Goal: Information Seeking & Learning: Learn about a topic

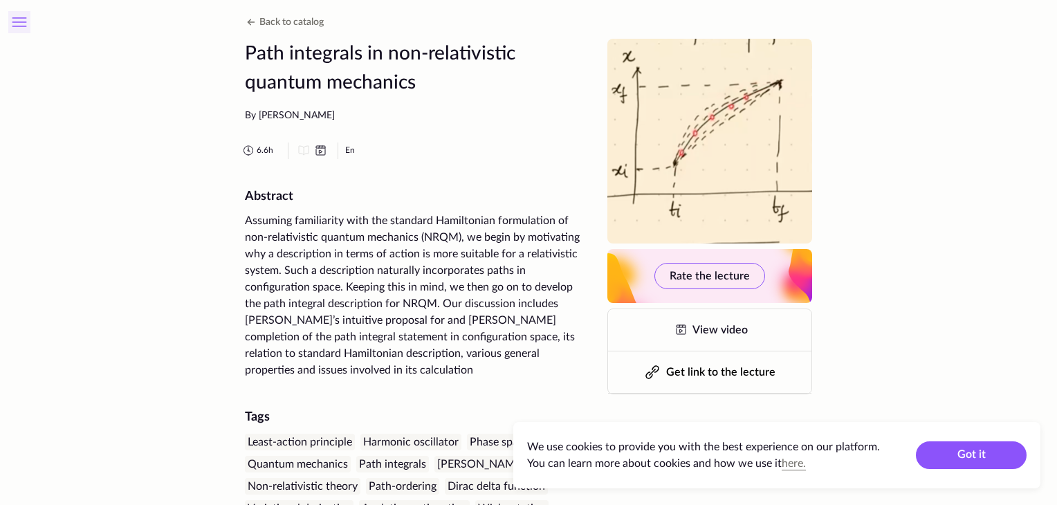
click at [19, 20] on icon at bounding box center [19, 22] width 17 height 17
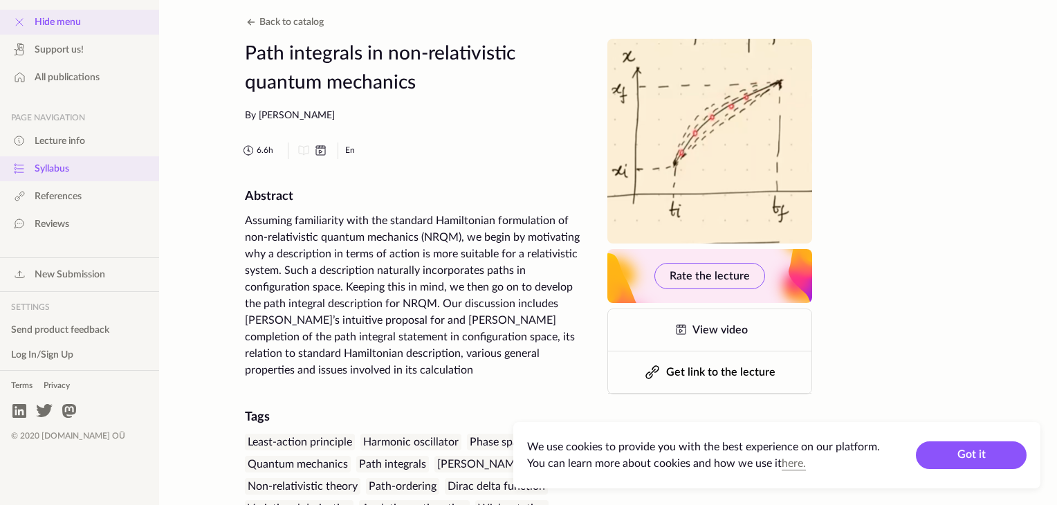
click at [60, 158] on button "Syllabus" at bounding box center [79, 168] width 159 height 25
click at [248, 24] on icon at bounding box center [251, 22] width 17 height 17
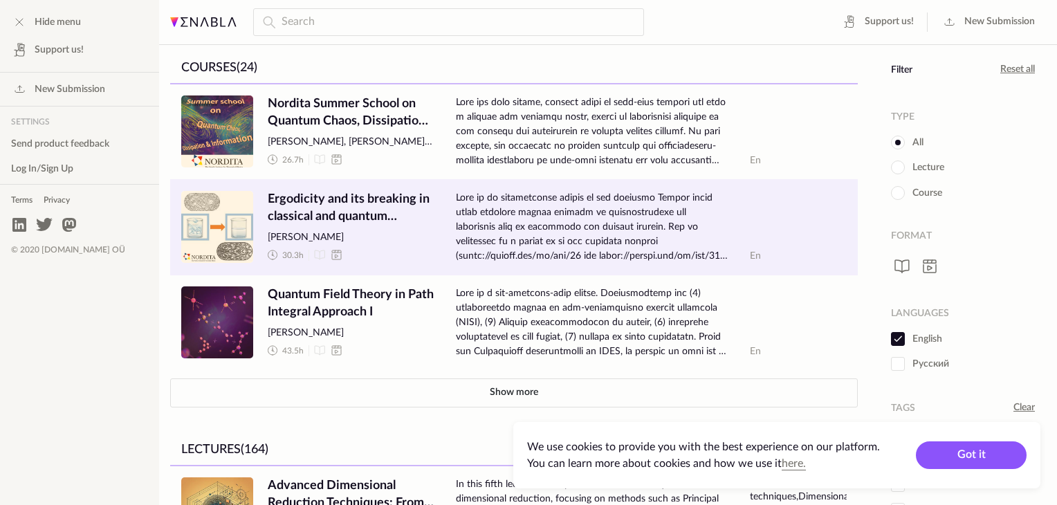
click at [339, 204] on span "Ergodicity and its breaking in classical and quantum systems" at bounding box center [351, 208] width 166 height 35
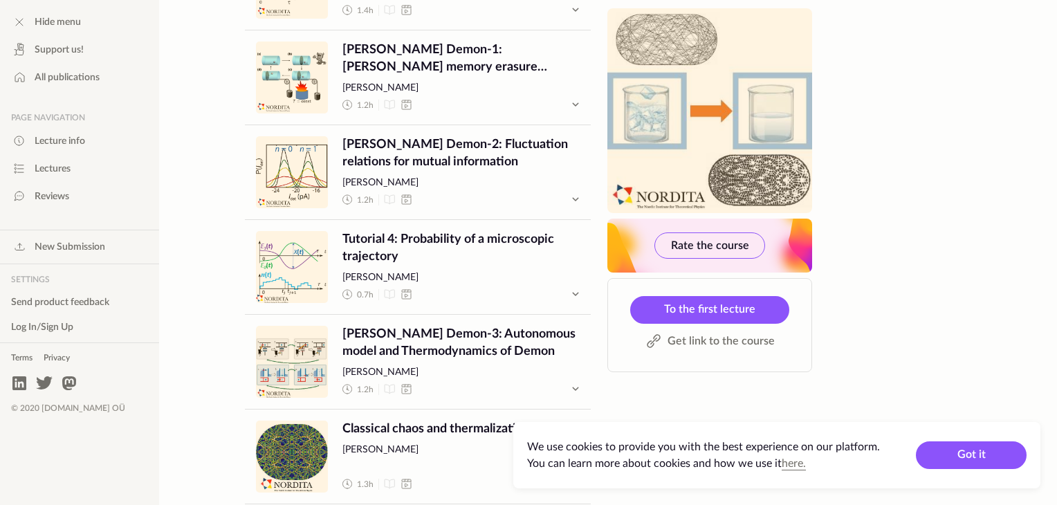
scroll to position [2144, 0]
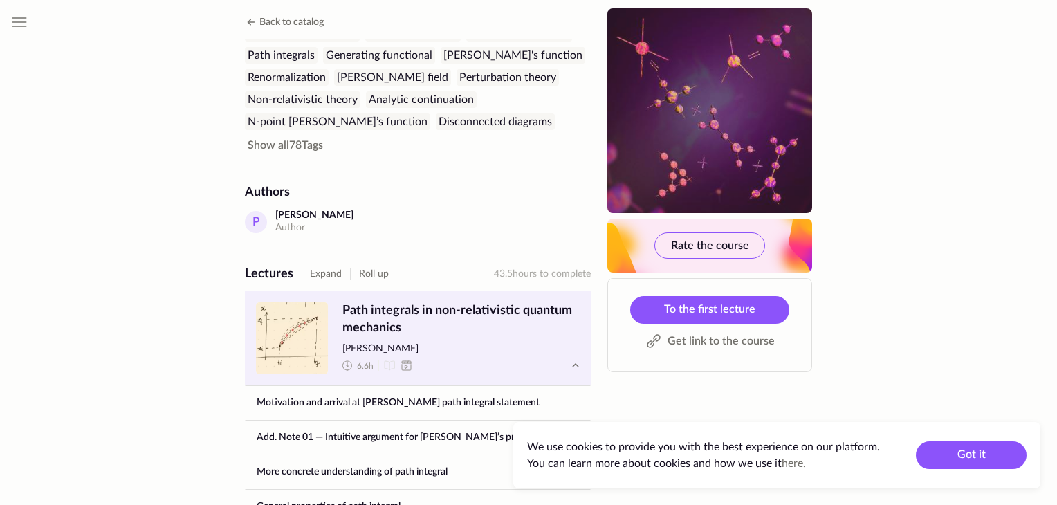
scroll to position [623, 0]
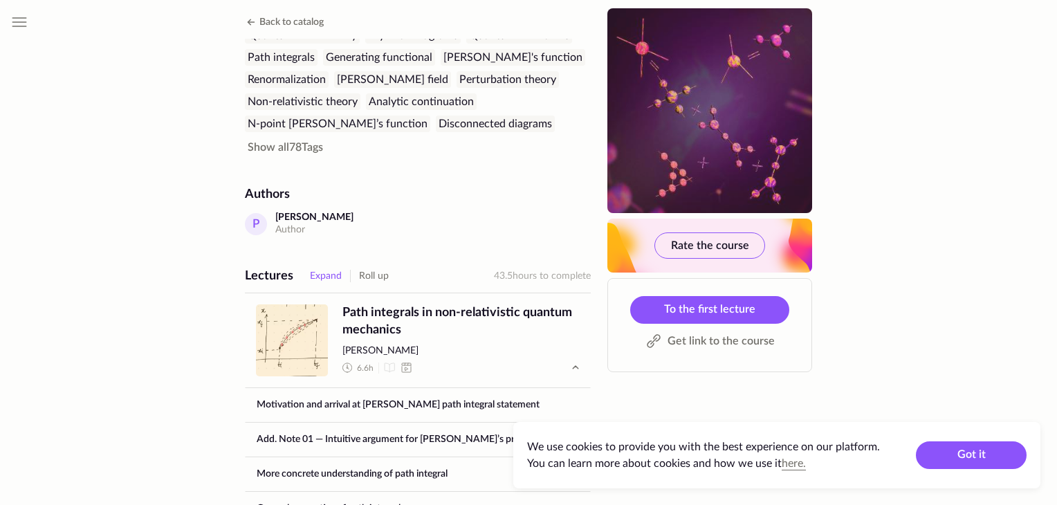
click at [326, 268] on button "Expand" at bounding box center [326, 276] width 32 height 17
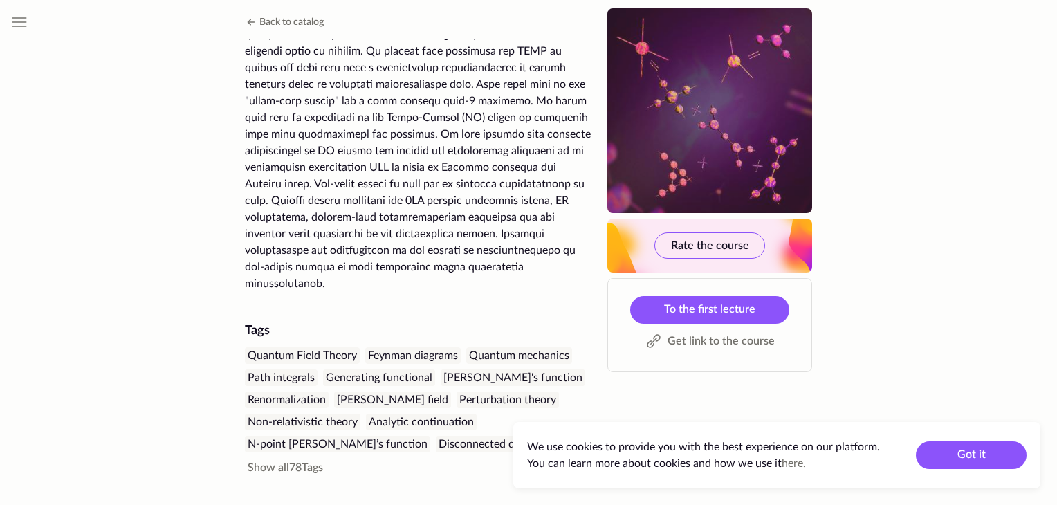
scroll to position [277, 0]
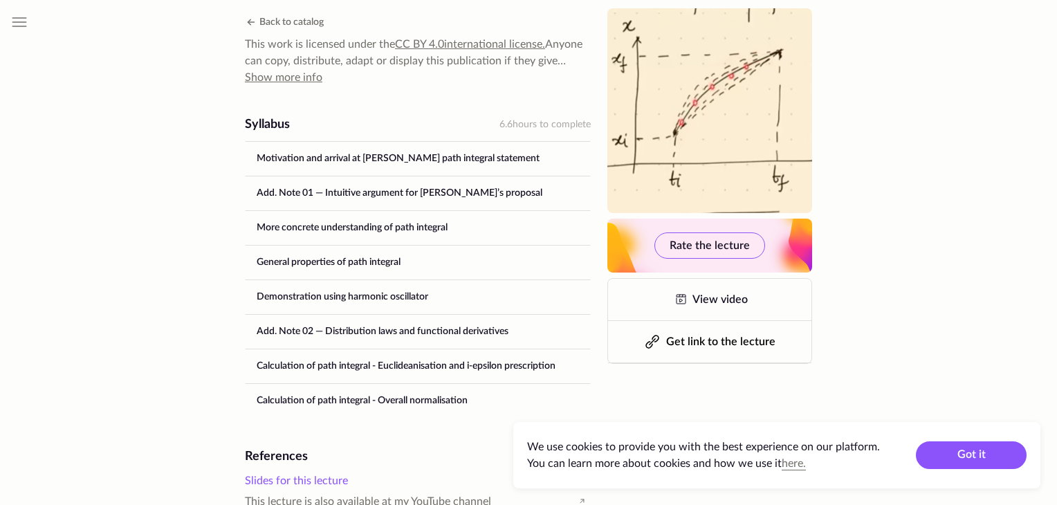
scroll to position [581, 0]
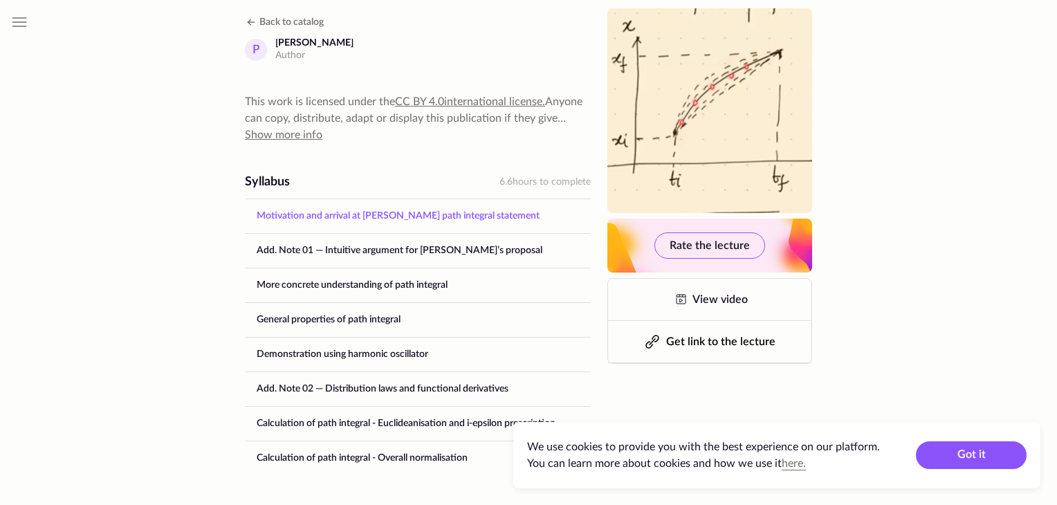
click at [360, 199] on link "Motivation and arrival at [PERSON_NAME] path integral statement" at bounding box center [418, 215] width 344 height 33
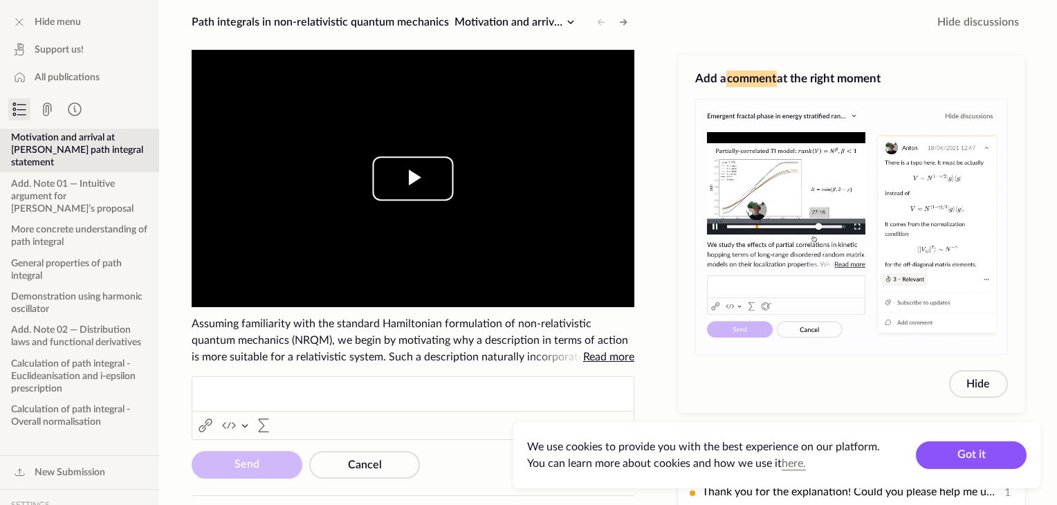
click at [413, 178] on span "Video Player" at bounding box center [413, 178] width 0 height 0
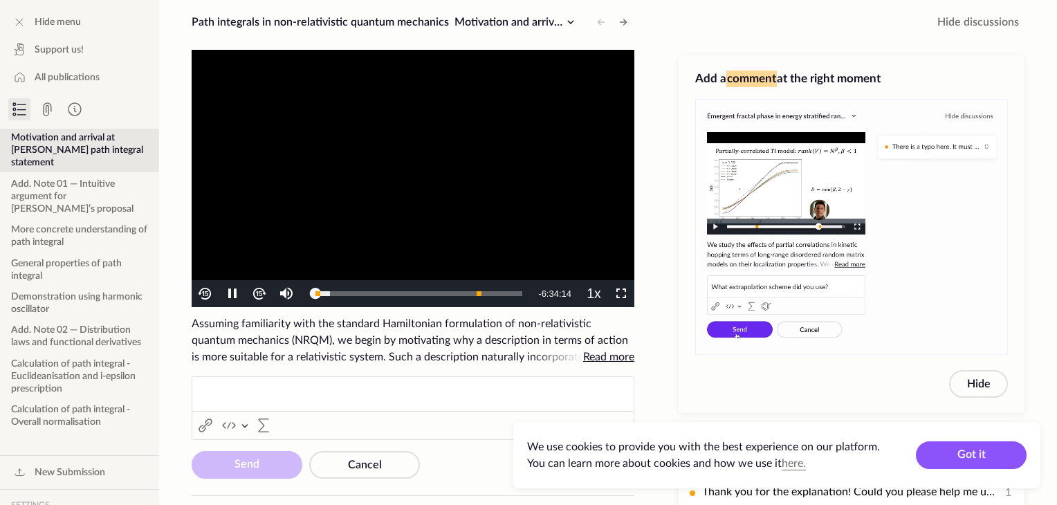
scroll to position [14, 0]
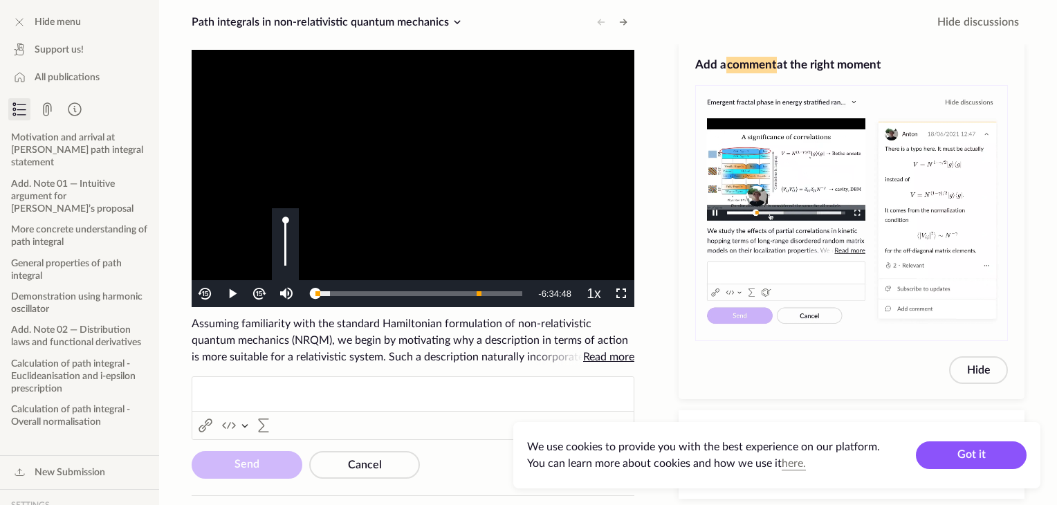
drag, startPoint x: 313, startPoint y: 291, endPoint x: 300, endPoint y: 293, distance: 13.3
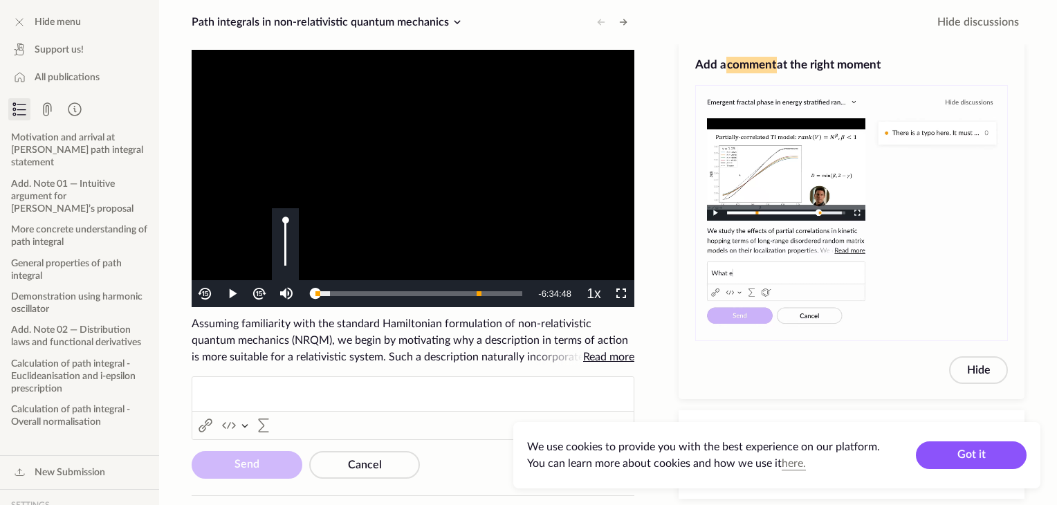
click at [300, 293] on div "Play Mute Current Time 0:00 / Duration 6:34:48 Loaded : 7.17% 0:00:00 0:00:00 S…" at bounding box center [413, 293] width 443 height 27
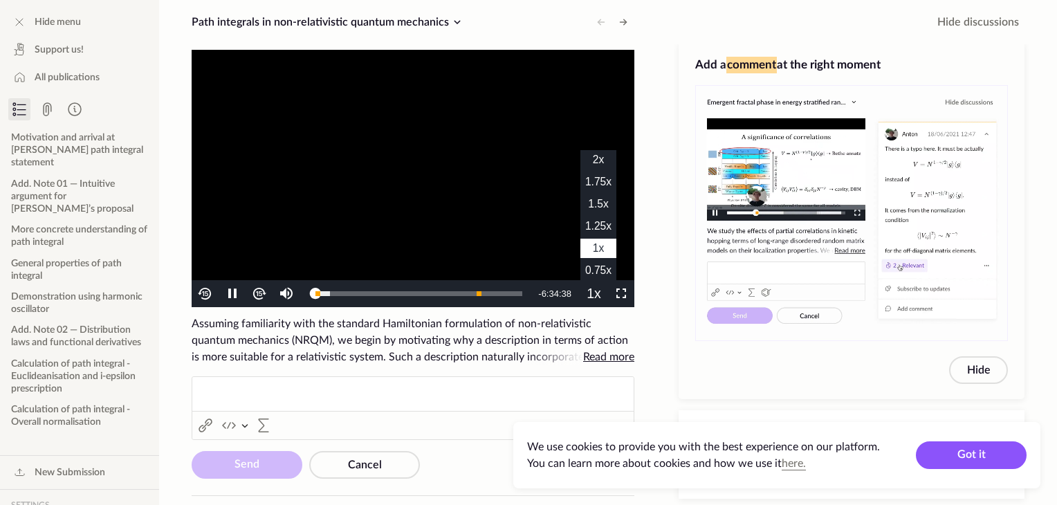
click at [591, 218] on li "1.25x" at bounding box center [598, 226] width 36 height 19
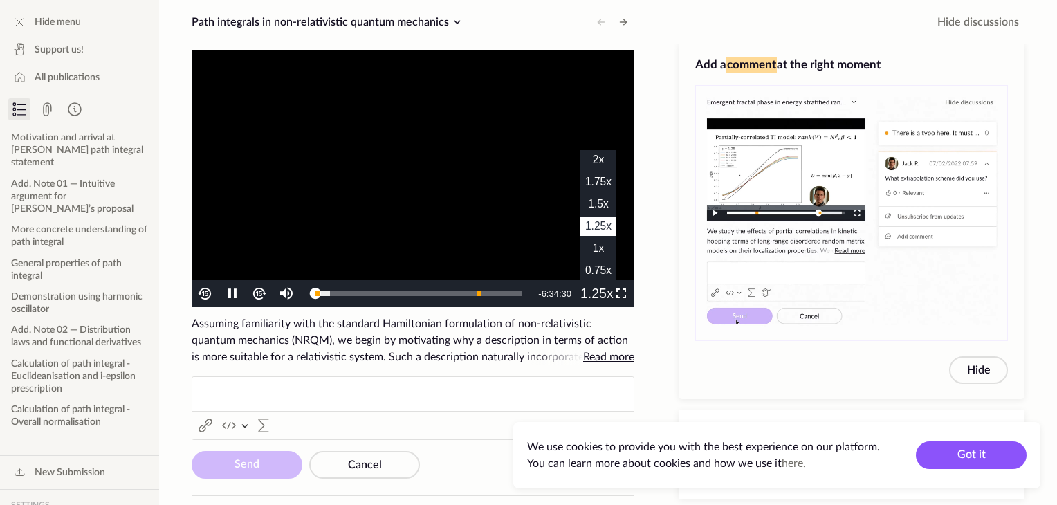
click at [600, 205] on span "1.5x" at bounding box center [598, 204] width 20 height 12
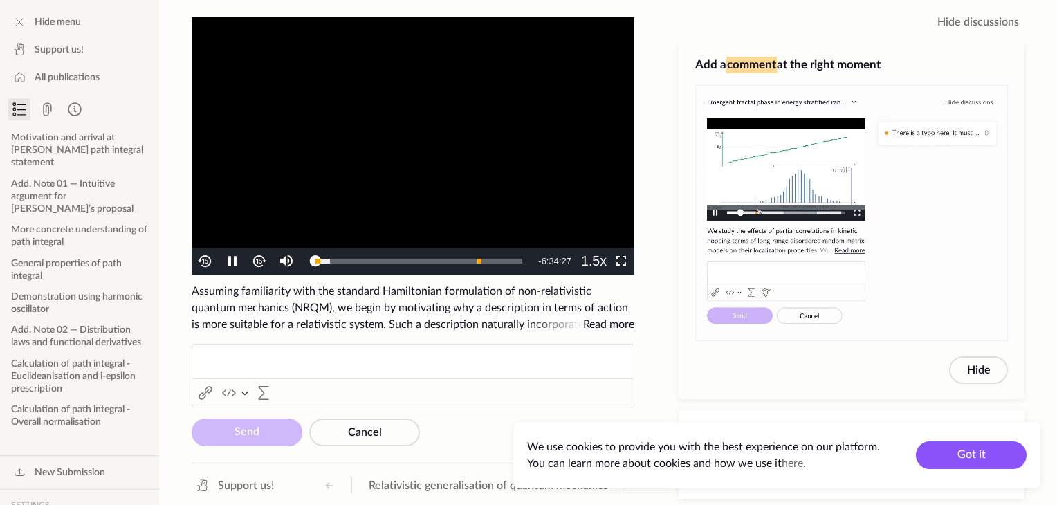
scroll to position [34, 0]
